Goal: Task Accomplishment & Management: Manage account settings

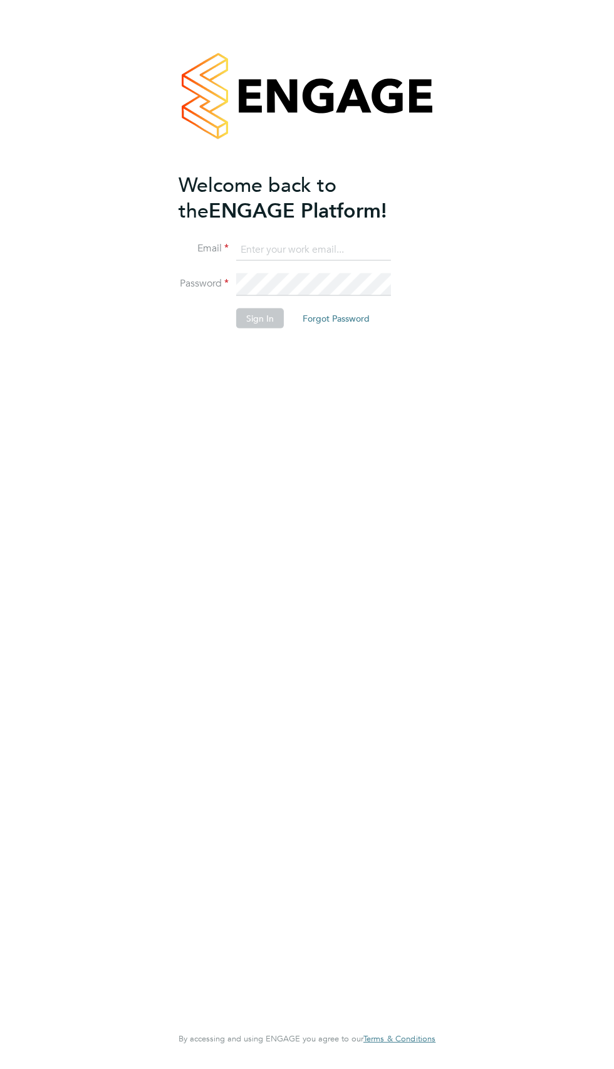
click at [281, 253] on input at bounding box center [313, 249] width 155 height 23
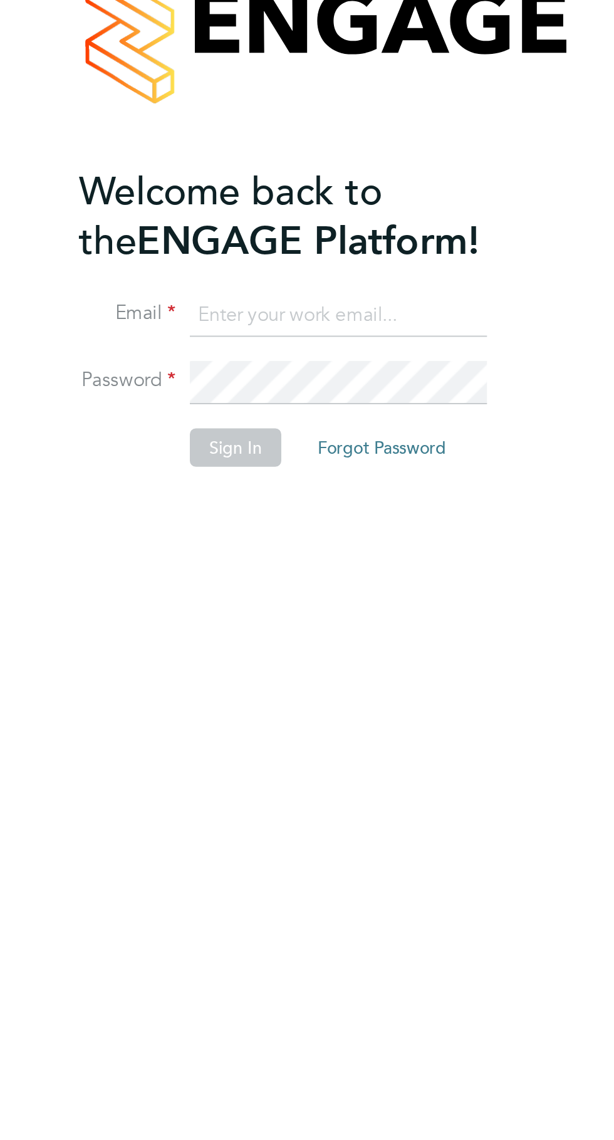
click at [274, 253] on input at bounding box center [313, 249] width 155 height 23
type input "[PERSON_NAME][EMAIL_ADDRESS][PERSON_NAME][DOMAIN_NAME]"
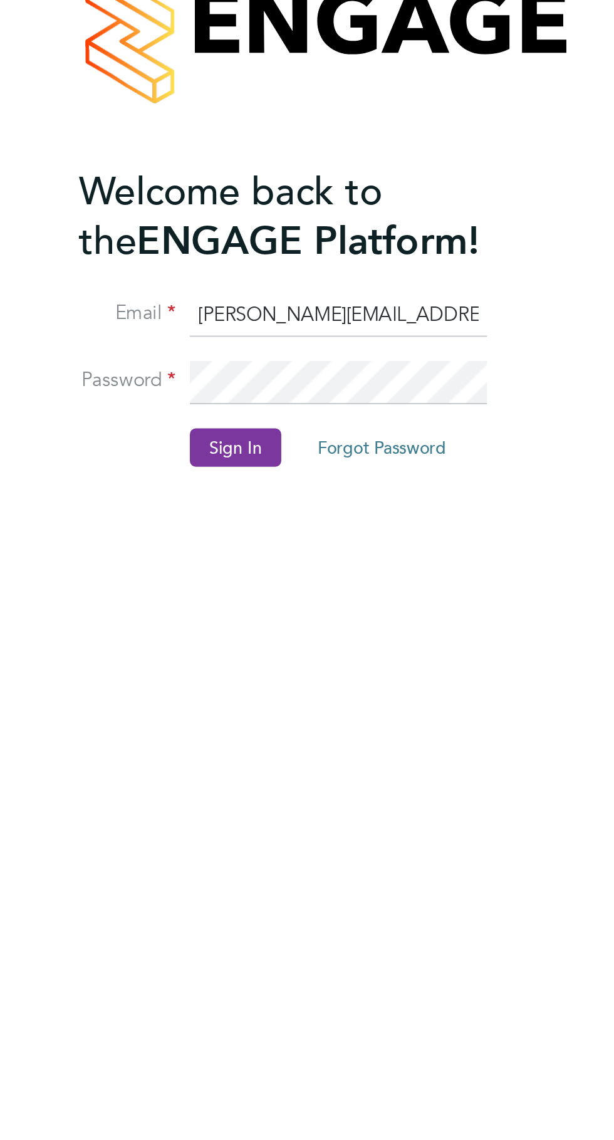
click at [256, 312] on button "Sign In" at bounding box center [260, 318] width 48 height 20
